Goal: Information Seeking & Learning: Learn about a topic

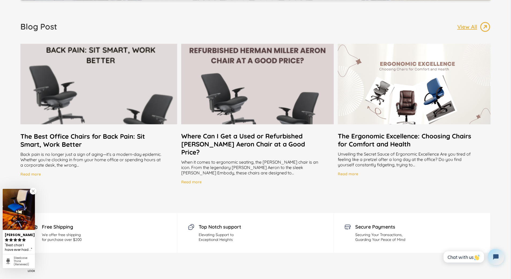
scroll to position [1049, 0]
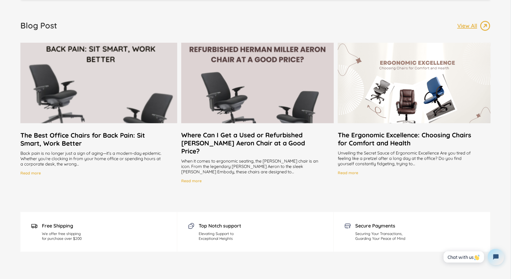
click at [225, 132] on h2 "Where Can I Get a Used or Refurbished [PERSON_NAME] Aeron Chair at a Good Price?" at bounding box center [257, 143] width 153 height 24
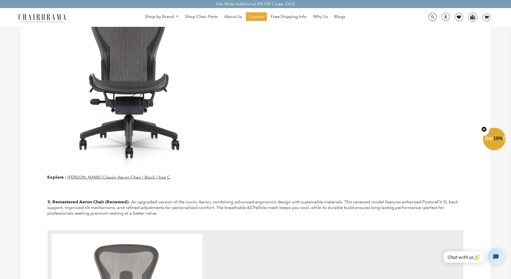
scroll to position [417, 0]
